Goal: Navigation & Orientation: Find specific page/section

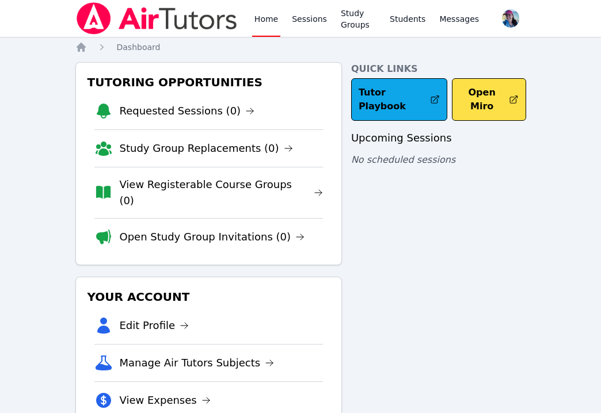
click at [264, 18] on link "Home" at bounding box center [266, 18] width 28 height 37
